Goal: Task Accomplishment & Management: Use online tool/utility

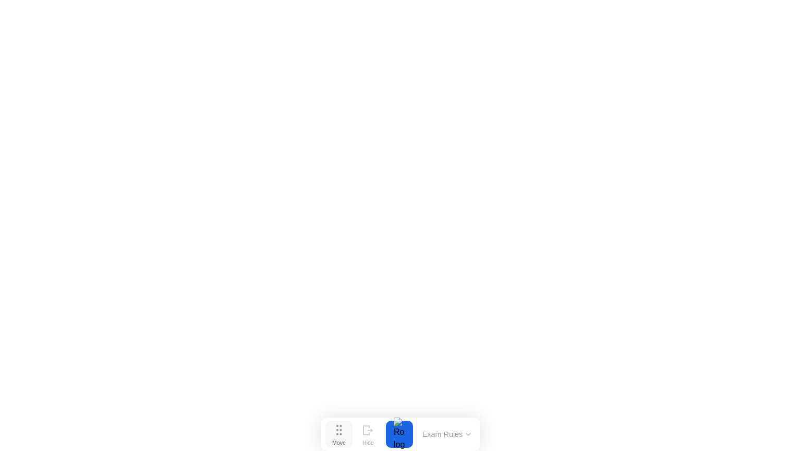
click at [341, 434] on circle at bounding box center [341, 434] width 2 height 2
click at [338, 439] on div "Move" at bounding box center [339, 442] width 14 height 6
click at [338, 434] on circle at bounding box center [338, 434] width 2 height 2
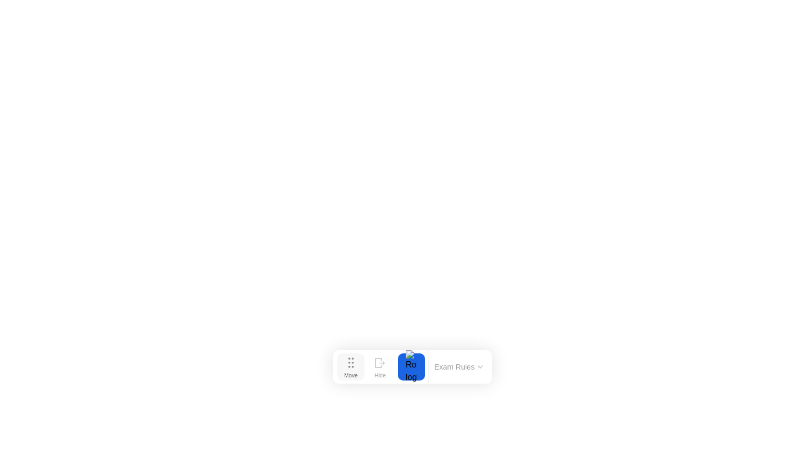
drag, startPoint x: 338, startPoint y: 434, endPoint x: 350, endPoint y: 367, distance: 68.4
click at [350, 367] on circle at bounding box center [350, 367] width 2 height 2
drag, startPoint x: 349, startPoint y: 372, endPoint x: 338, endPoint y: 437, distance: 66.1
click at [338, 424] on div "Move" at bounding box center [342, 420] width 14 height 6
click at [399, 429] on div at bounding box center [401, 431] width 22 height 27
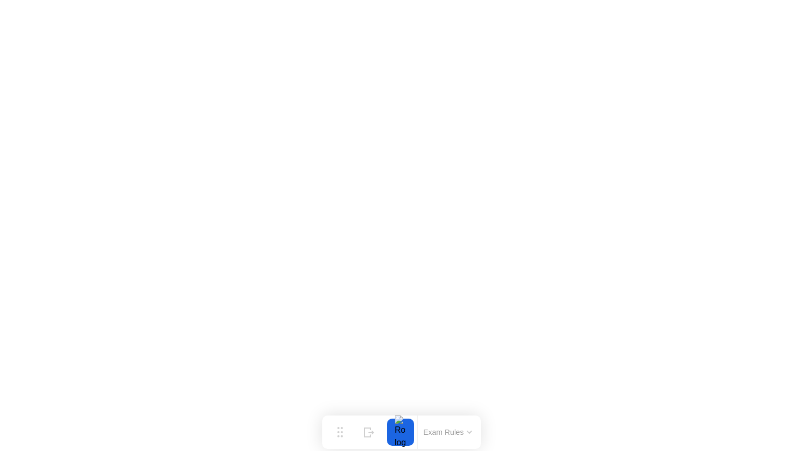
click at [449, 427] on button "Exam Rules" at bounding box center [448, 431] width 55 height 9
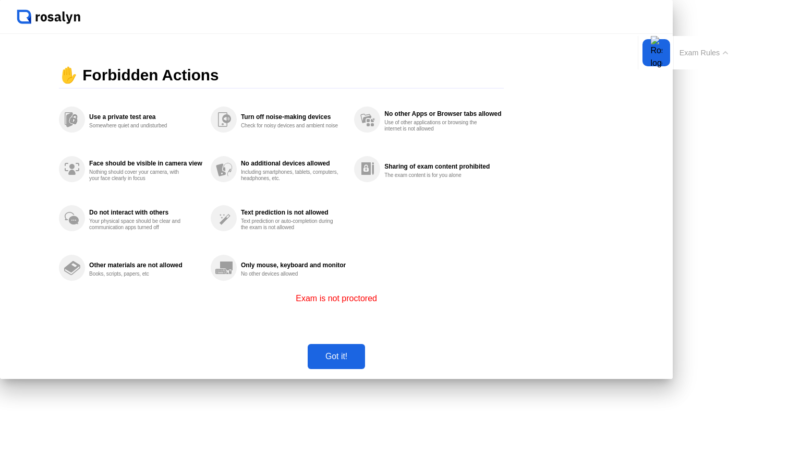
click at [362, 361] on div "Got it!" at bounding box center [336, 356] width 51 height 9
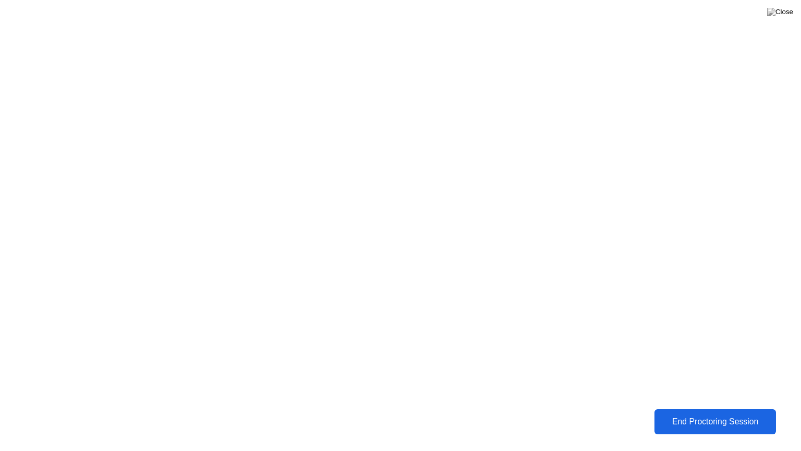
click at [733, 421] on div "End Proctoring Session" at bounding box center [715, 421] width 115 height 9
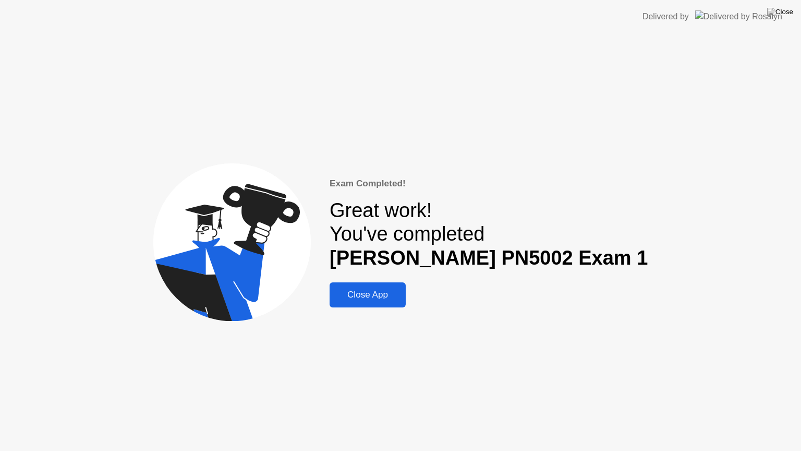
click at [413, 275] on div "Exam Completed! Great work! You've completed [PERSON_NAME] PN5002 Exam 1 Close …" at bounding box center [489, 242] width 318 height 131
drag, startPoint x: 394, startPoint y: 289, endPoint x: 392, endPoint y: 278, distance: 11.2
click at [392, 290] on div "Close App" at bounding box center [368, 295] width 70 height 10
